Goal: Task Accomplishment & Management: Use online tool/utility

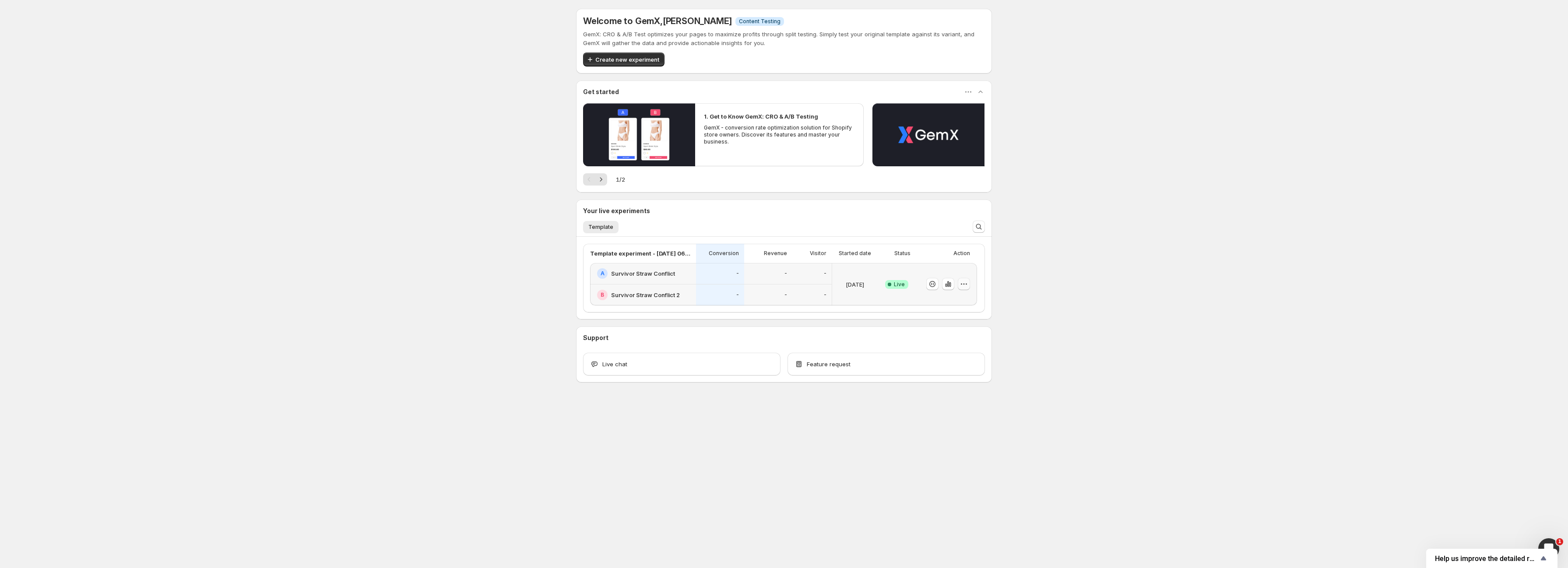
click at [960, 288] on icon "button" at bounding box center [964, 284] width 9 height 9
click at [943, 300] on span "Edit" at bounding box center [972, 302] width 91 height 9
click at [966, 282] on icon "button" at bounding box center [964, 284] width 9 height 9
click at [953, 329] on span "End experiment" at bounding box center [948, 332] width 43 height 7
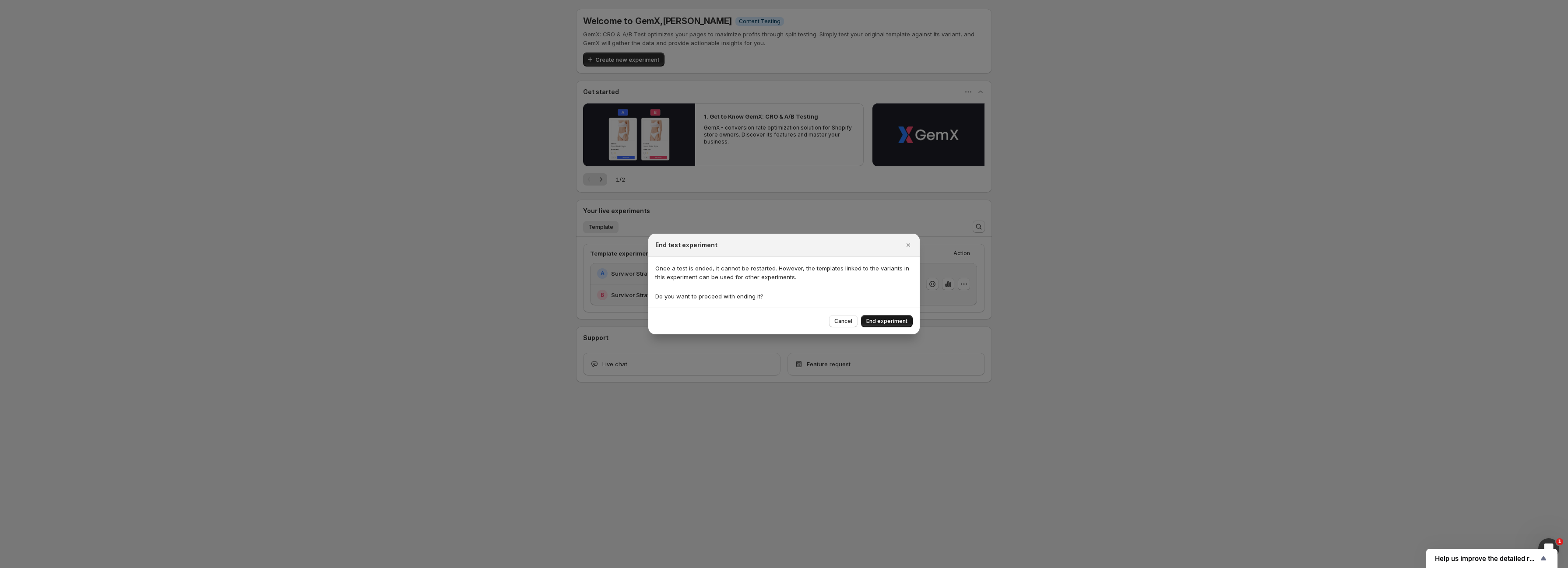
click at [867, 324] on button "End experiment" at bounding box center [887, 321] width 52 height 12
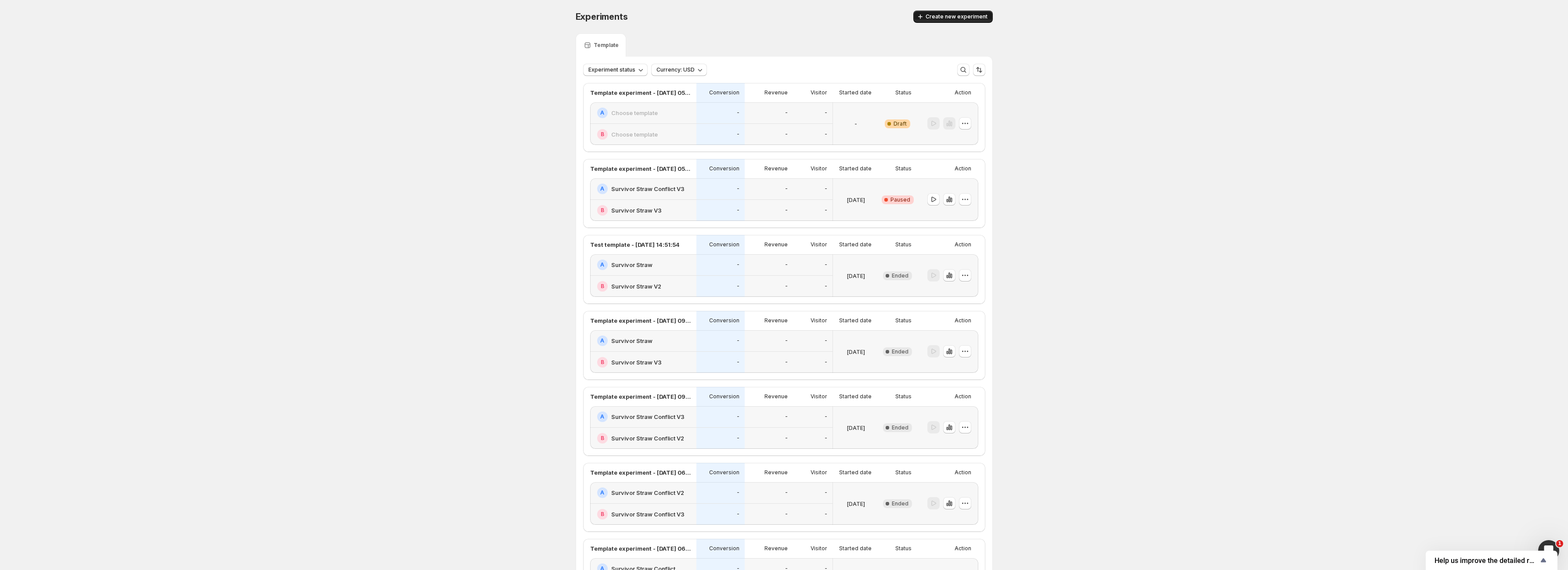
click at [948, 16] on span "Create new experiment" at bounding box center [956, 17] width 62 height 7
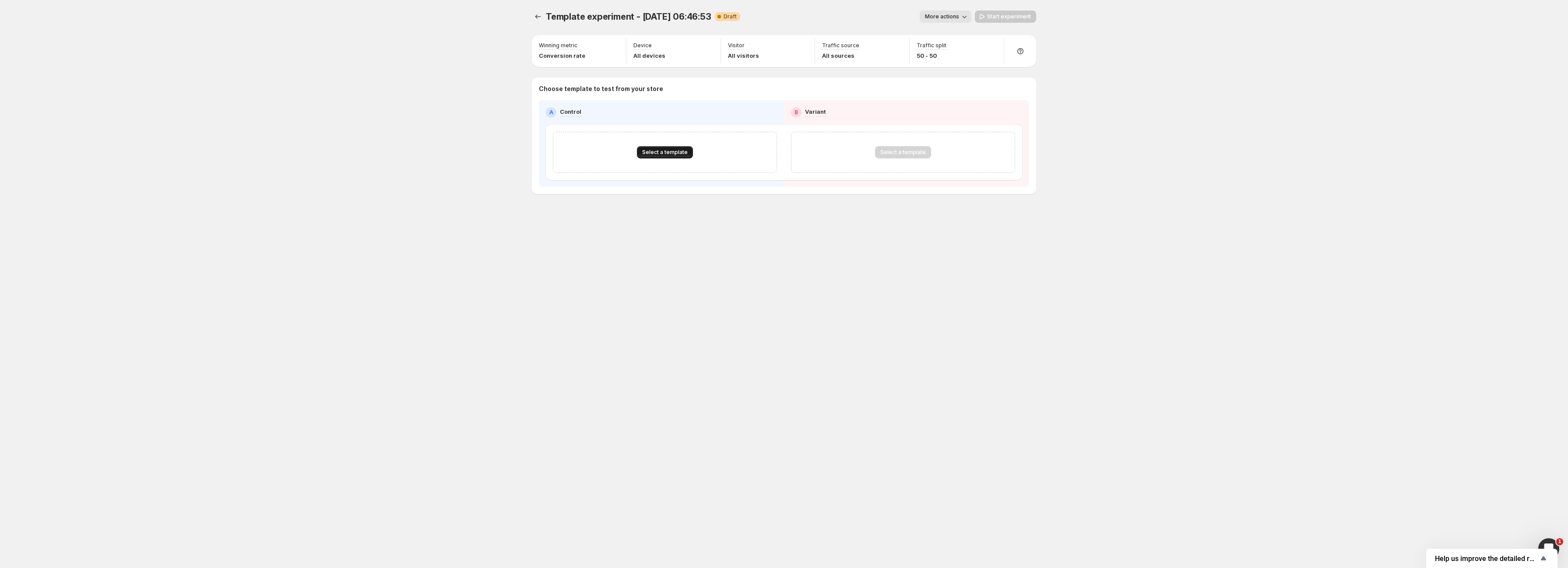
click at [670, 150] on span "Select a template" at bounding box center [665, 153] width 46 height 7
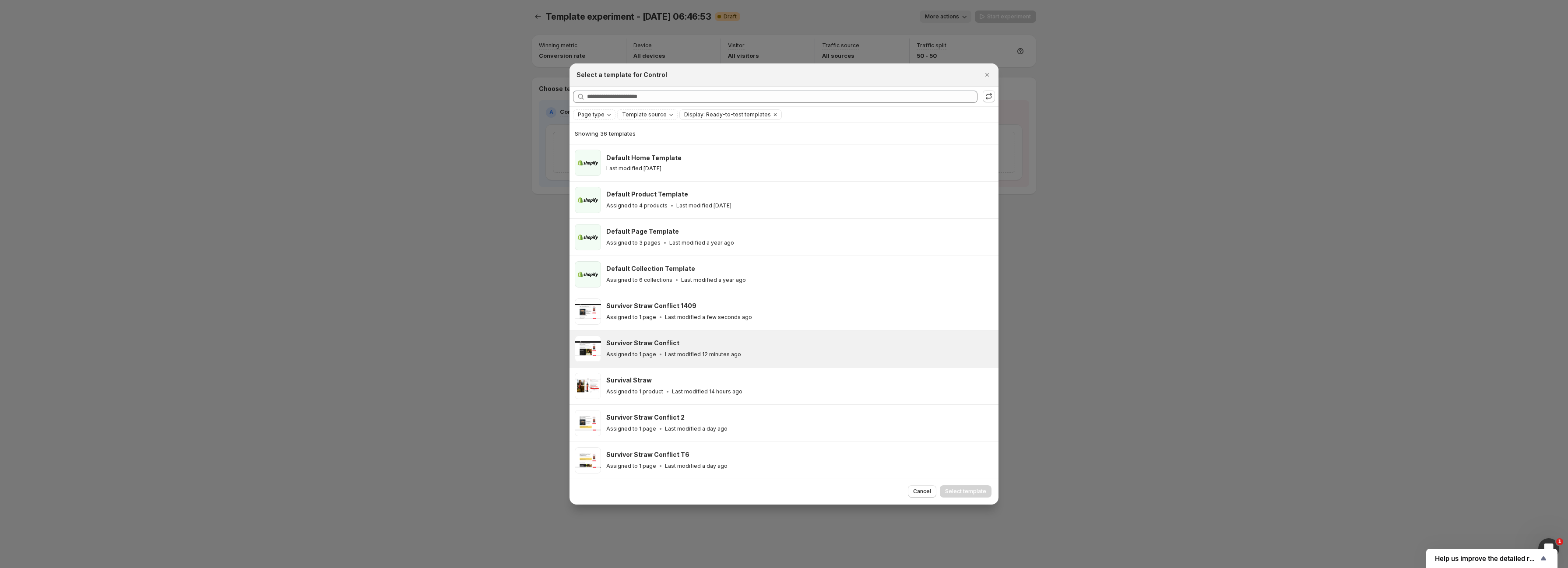
click at [693, 345] on div "Survivor Straw Conflict" at bounding box center [798, 343] width 384 height 9
click at [962, 494] on span "Select template" at bounding box center [966, 492] width 41 height 7
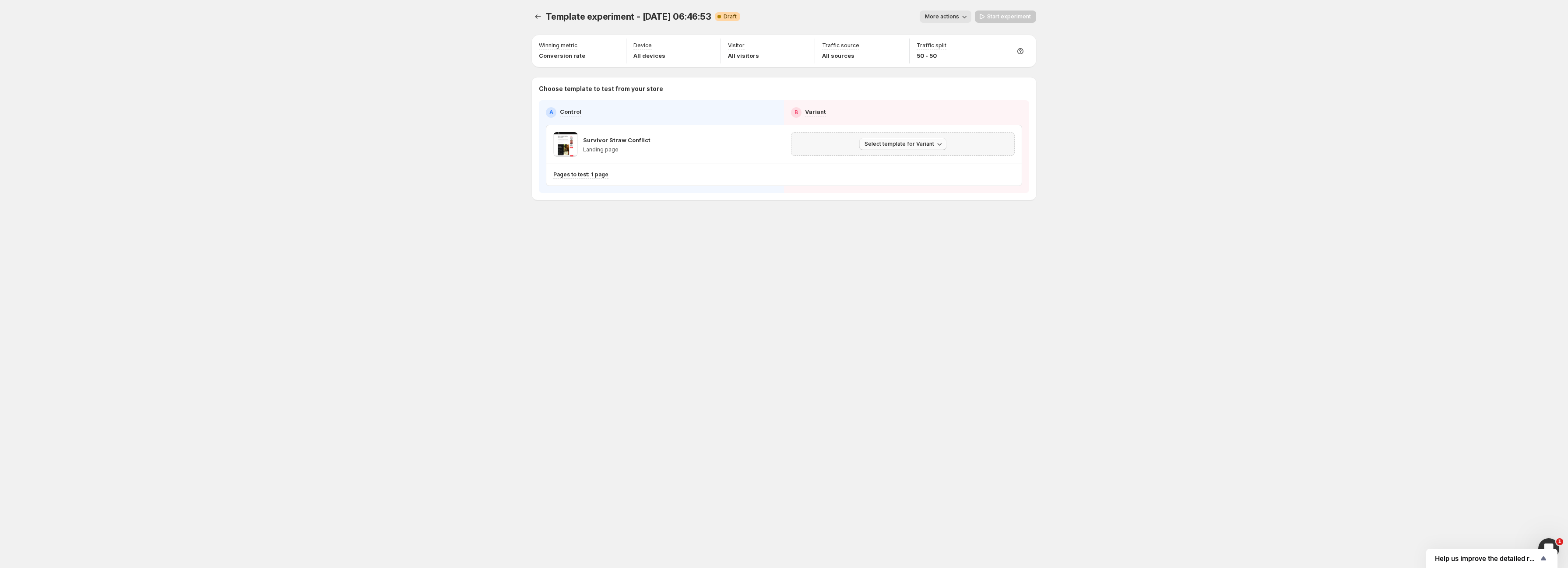
click at [903, 144] on span "Select template for Variant" at bounding box center [899, 144] width 69 height 7
click at [895, 164] on span "Select an existing template" at bounding box center [897, 163] width 74 height 7
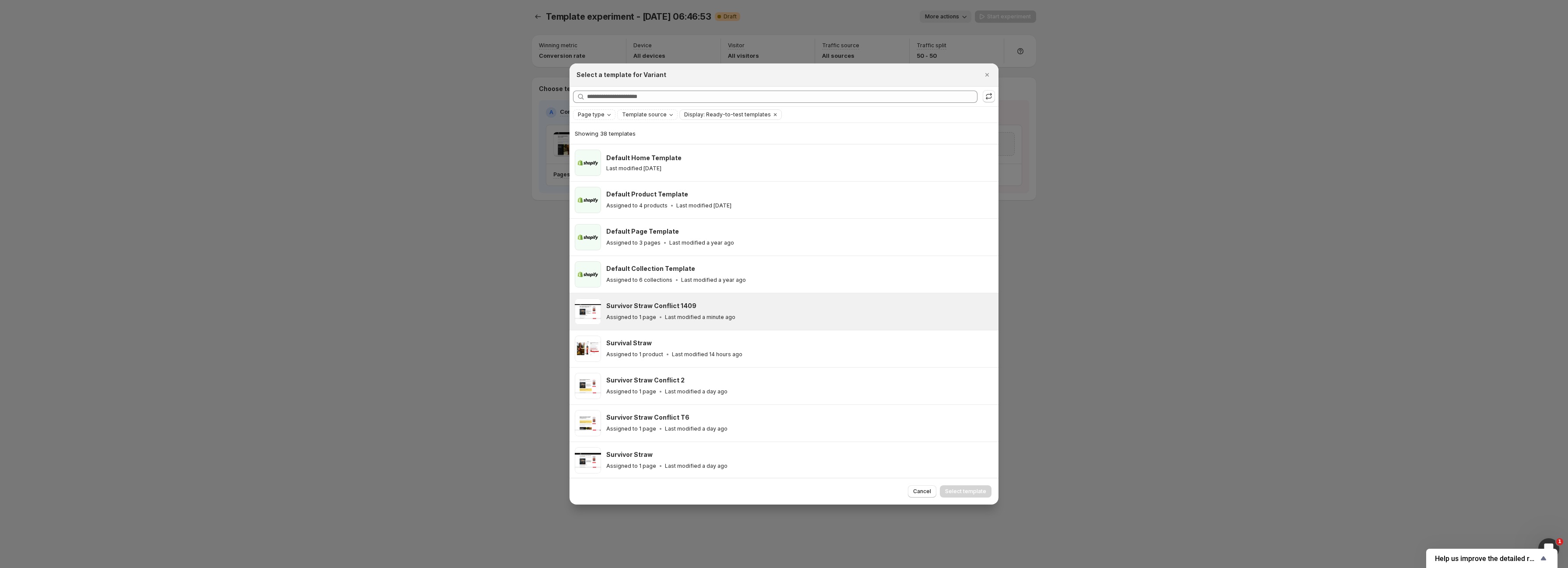
click at [745, 311] on div "Survivor Straw Conflict 1409 Assigned to 1 page Last modified a minute ago" at bounding box center [798, 311] width 384 height 20
click at [964, 492] on span "Select template" at bounding box center [966, 492] width 41 height 7
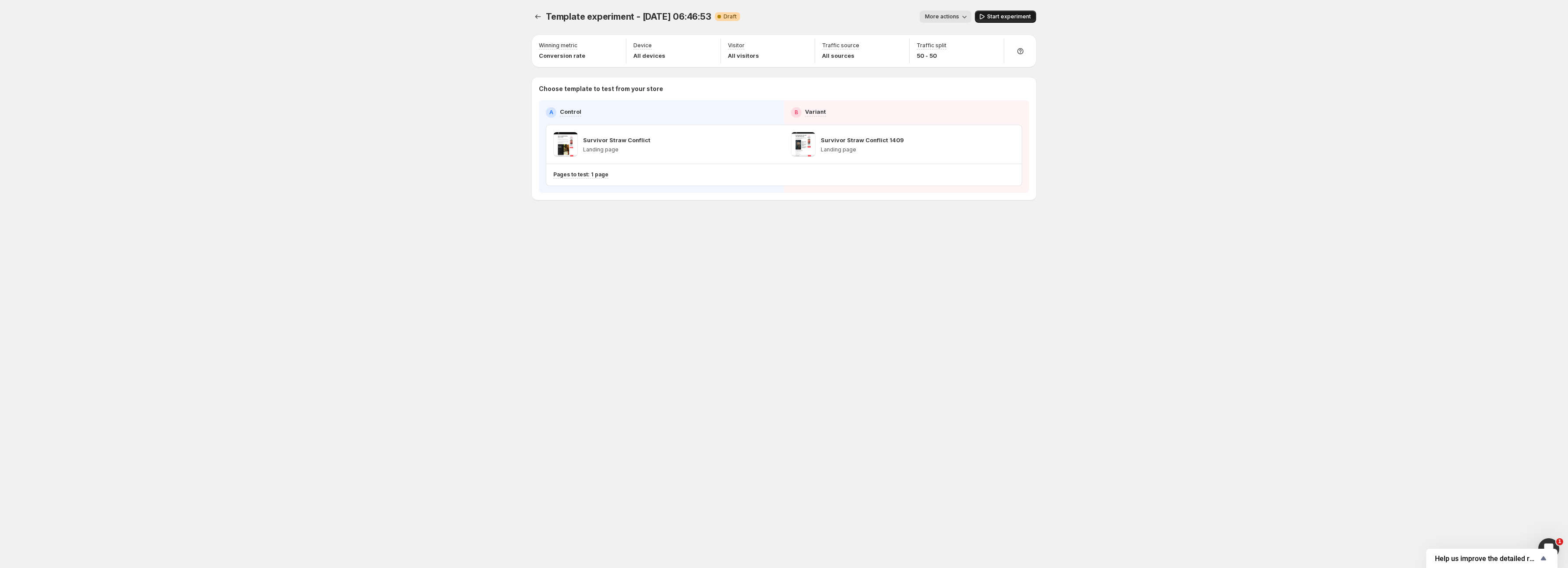
click at [997, 17] on span "Start experiment" at bounding box center [1009, 17] width 44 height 7
